Goal: Obtain resource: Obtain resource

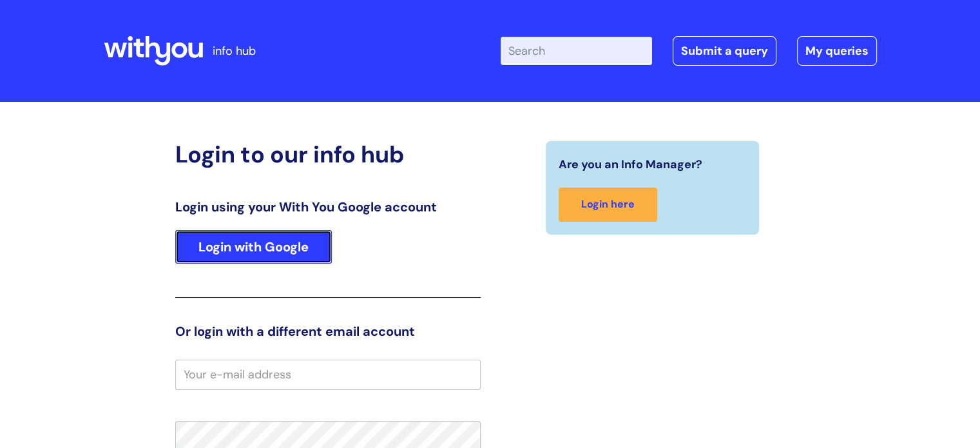
click at [283, 249] on link "Login with Google" at bounding box center [253, 246] width 157 height 33
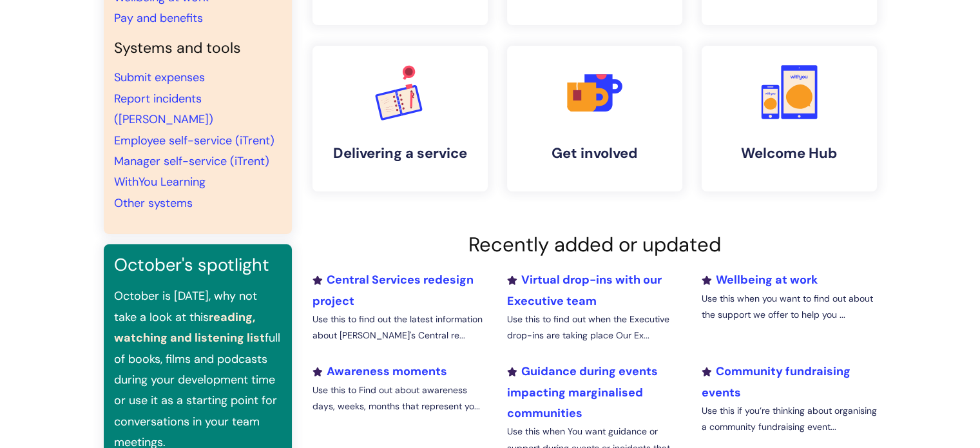
scroll to position [129, 0]
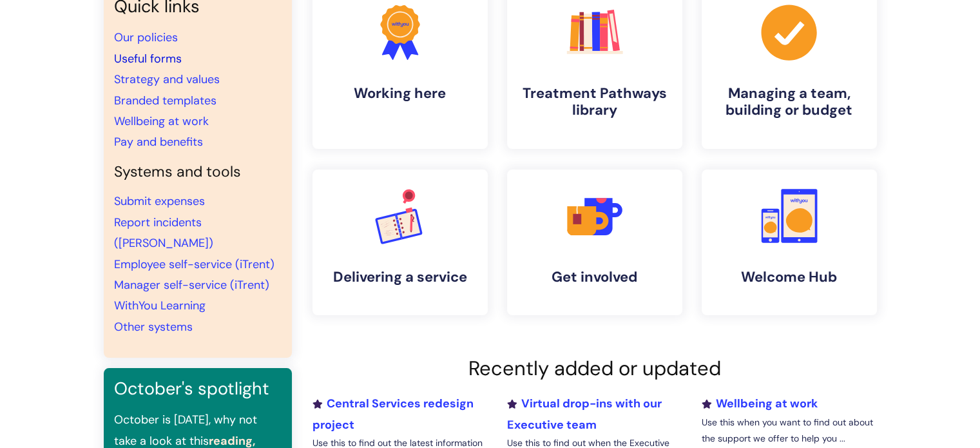
click at [152, 54] on link "Useful forms" at bounding box center [148, 58] width 68 height 15
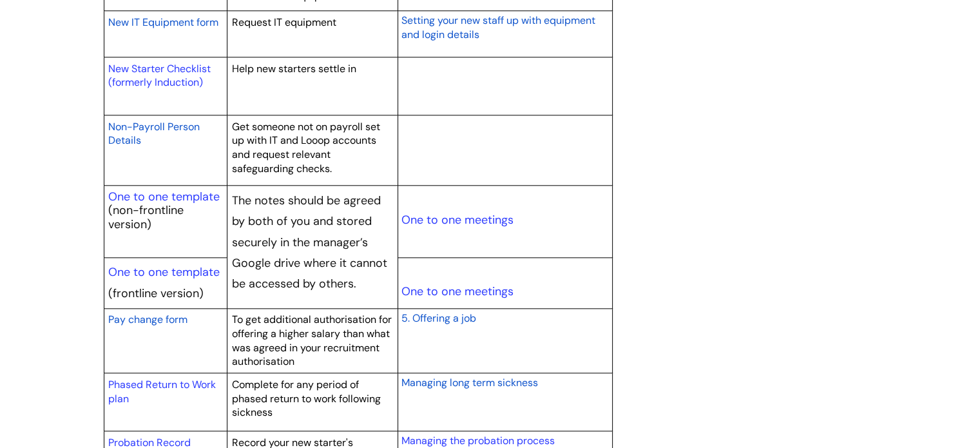
scroll to position [1482, 0]
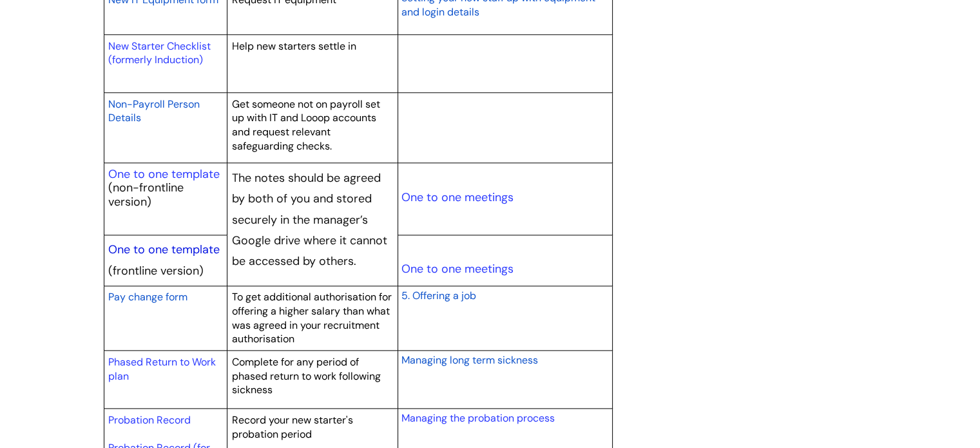
click at [178, 249] on link "One to one template" at bounding box center [163, 249] width 111 height 15
